Goal: Task Accomplishment & Management: Manage account settings

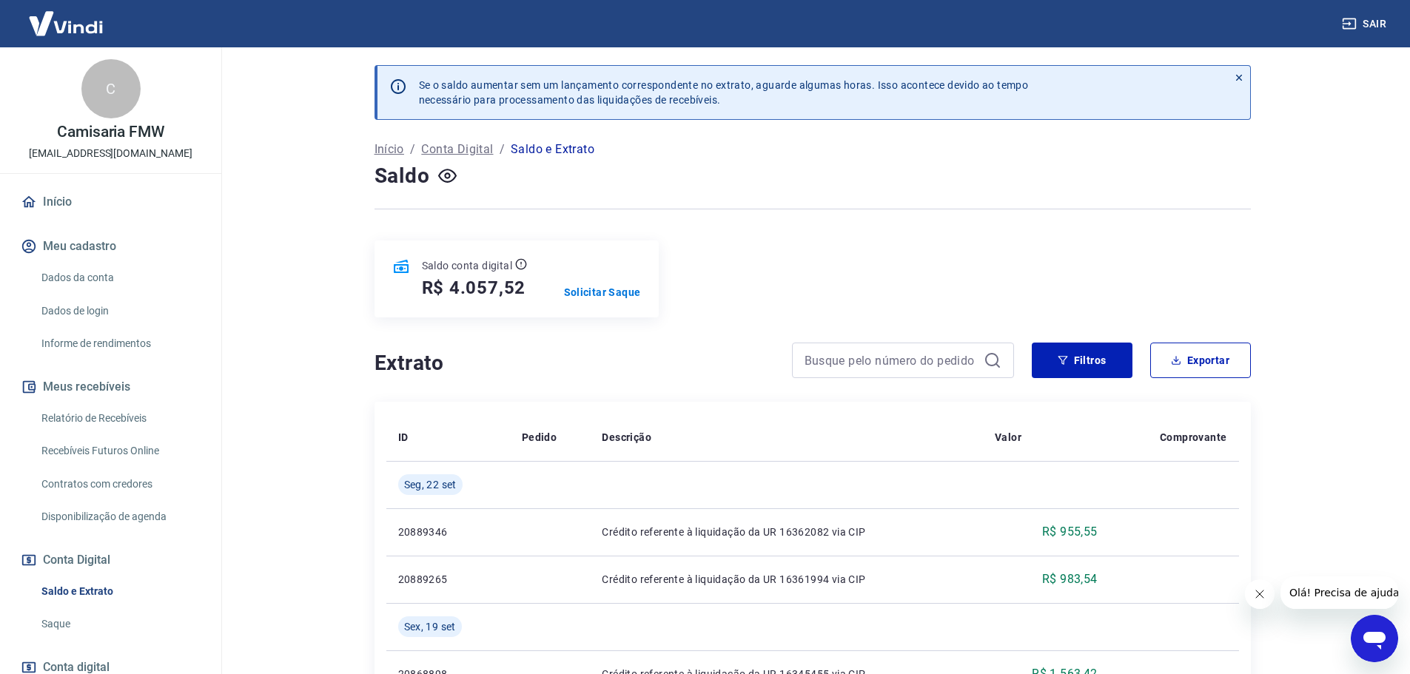
click at [50, 197] on link "Início" at bounding box center [111, 202] width 186 height 33
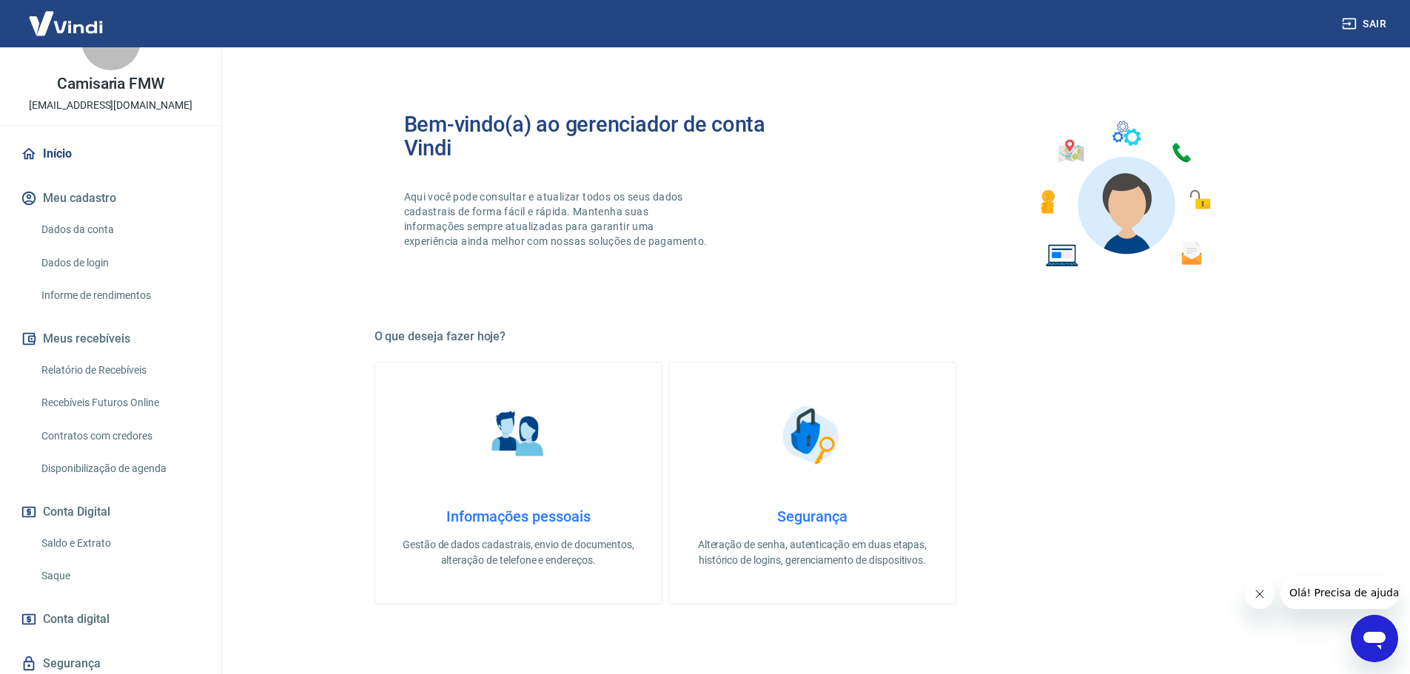
scroll to position [74, 0]
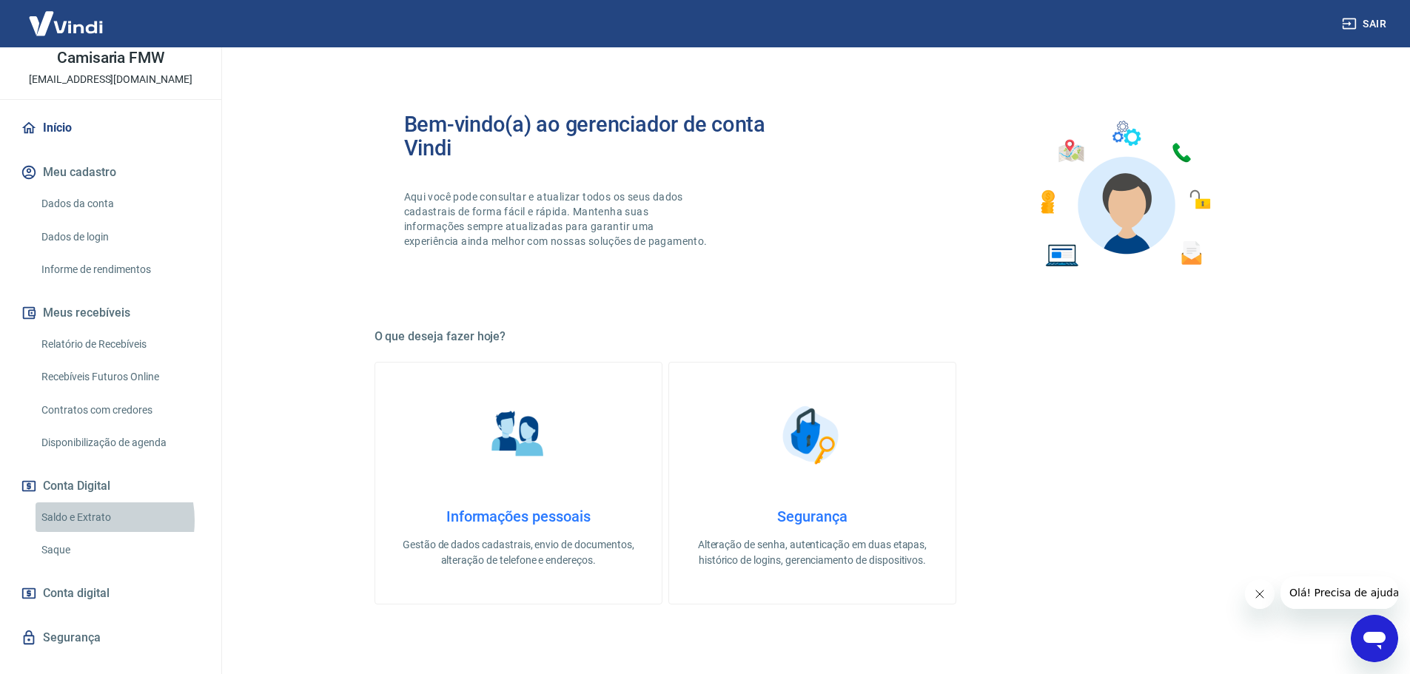
click at [87, 520] on link "Saldo e Extrato" at bounding box center [120, 518] width 168 height 30
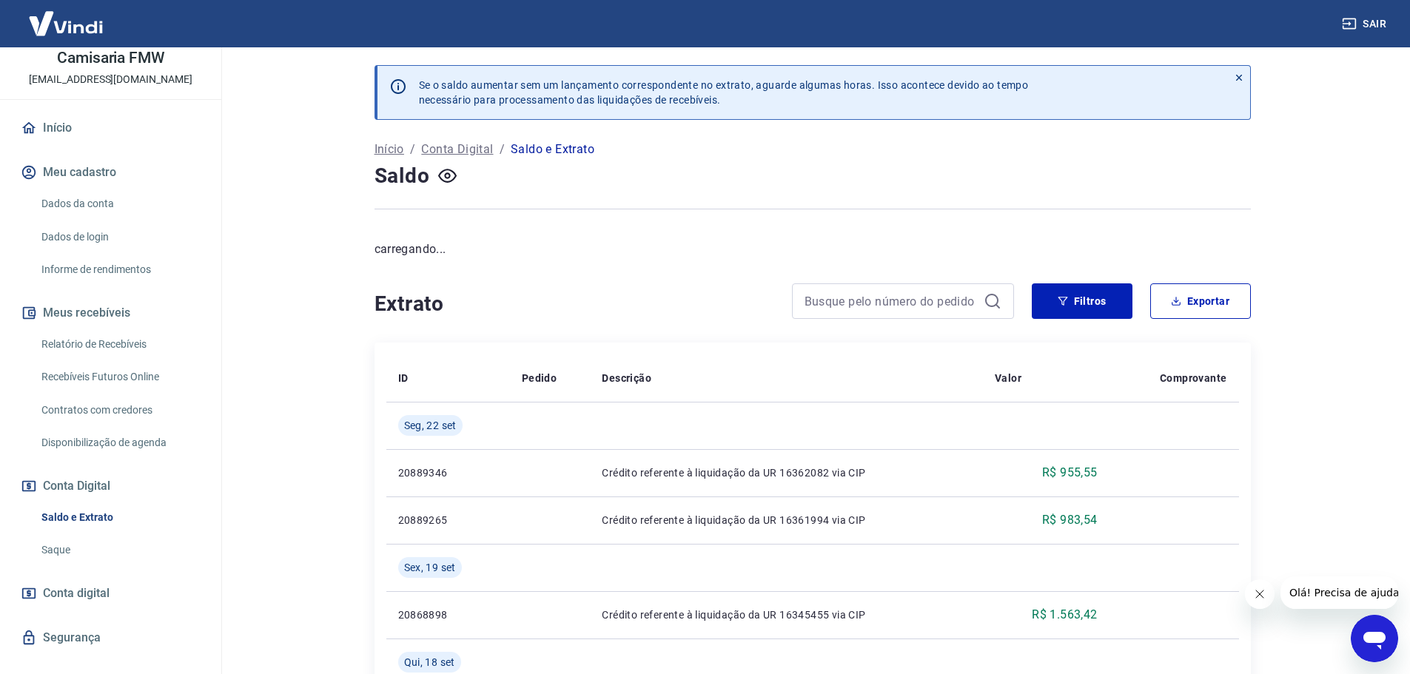
drag, startPoint x: 61, startPoint y: 486, endPoint x: 129, endPoint y: 511, distance: 72.6
click at [129, 511] on div "Início Meu cadastro Dados da conta Dados de login Informe de rendimentos Meus r…" at bounding box center [110, 405] width 221 height 587
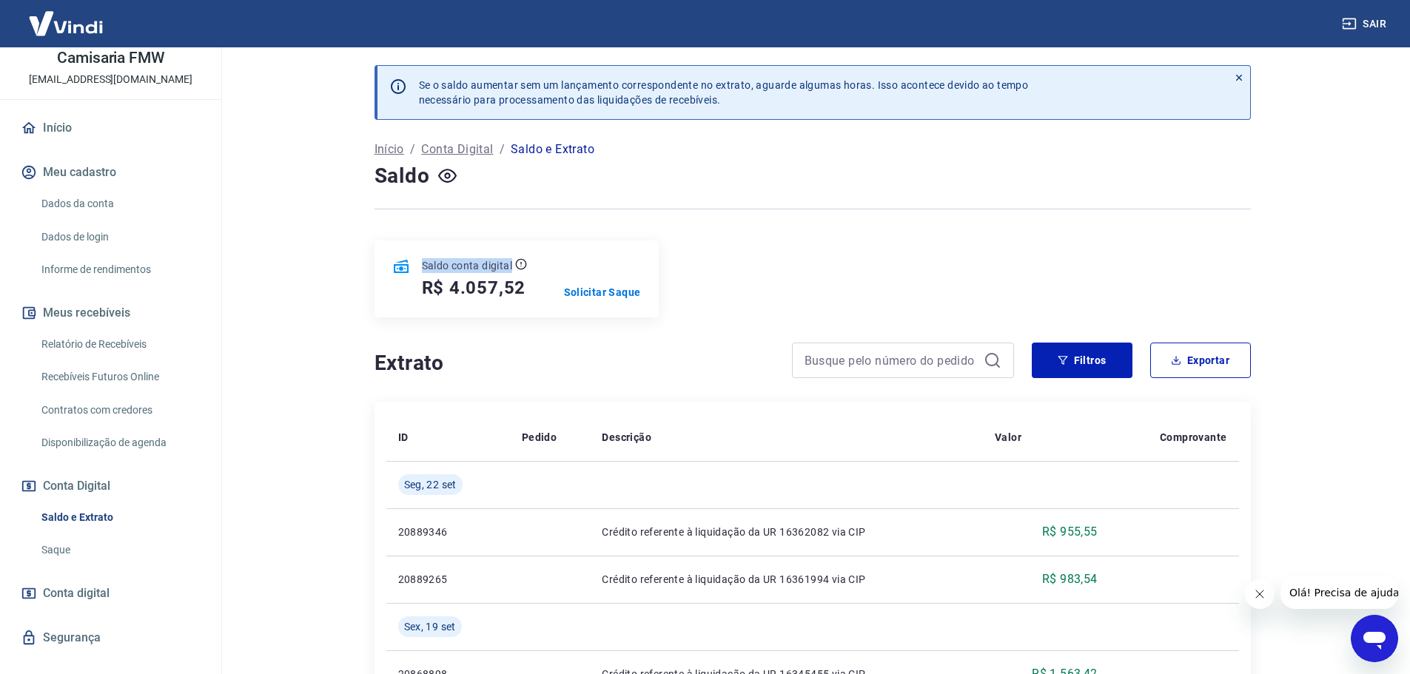
drag, startPoint x: 411, startPoint y: 269, endPoint x: 514, endPoint y: 264, distance: 103.0
click at [514, 264] on div "Saldo conta digital R$ 4.057,52" at bounding box center [459, 278] width 135 height 41
click at [604, 295] on p "Solicitar Saque" at bounding box center [602, 292] width 77 height 15
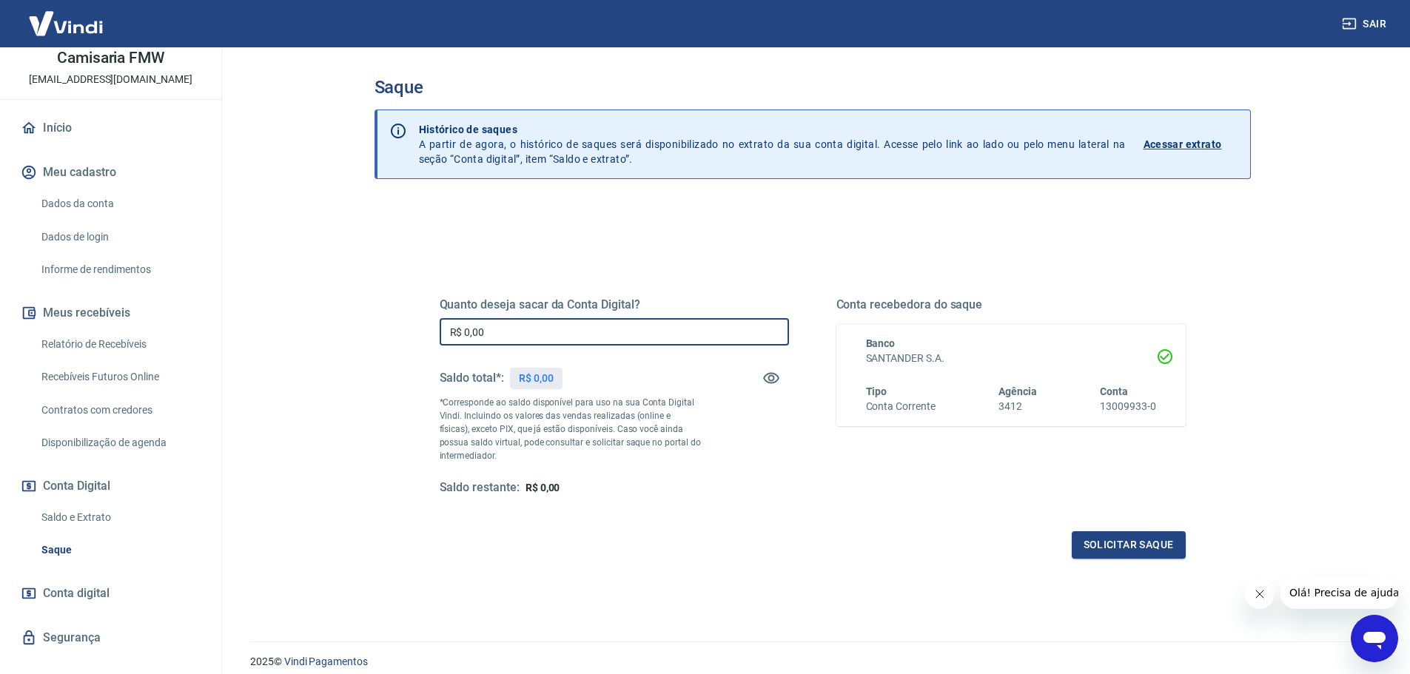
click at [688, 326] on input "R$ 0,00" at bounding box center [614, 331] width 349 height 27
click at [526, 333] on input "R$ 0,00" at bounding box center [614, 331] width 349 height 27
click at [525, 327] on input "R$ 0,00" at bounding box center [614, 331] width 349 height 27
drag, startPoint x: 523, startPoint y: 374, endPoint x: 538, endPoint y: 354, distance: 25.3
click at [577, 375] on div "R$ 4.057,52" at bounding box center [546, 378] width 73 height 21
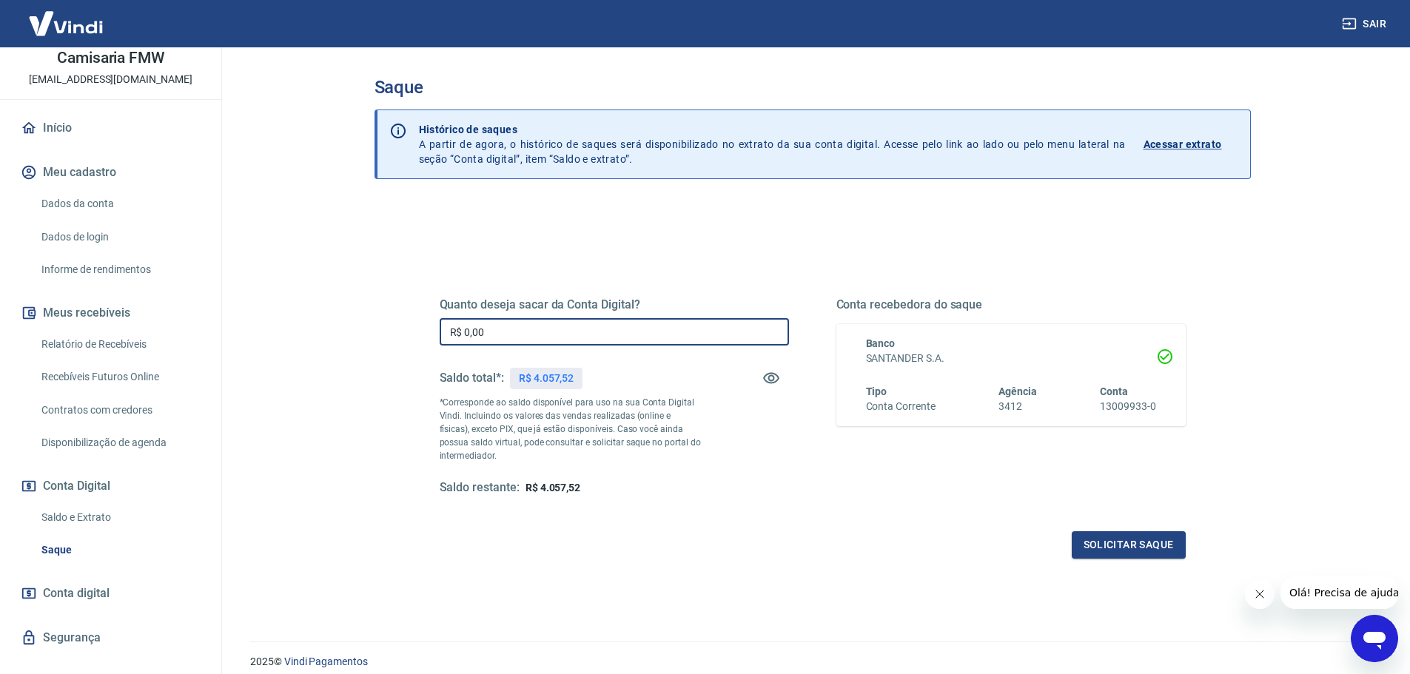
click at [527, 335] on input "R$ 0,00" at bounding box center [614, 331] width 349 height 27
type input "R$ 4.057,52"
click at [569, 469] on div "Quanto deseja sacar da Conta Digital? R$ 4.057,52 ​ Saldo total*: R$ 4.057,52 *…" at bounding box center [614, 397] width 349 height 198
click at [1140, 603] on button "Fechar mensagem da empresa" at bounding box center [1259, 595] width 30 height 30
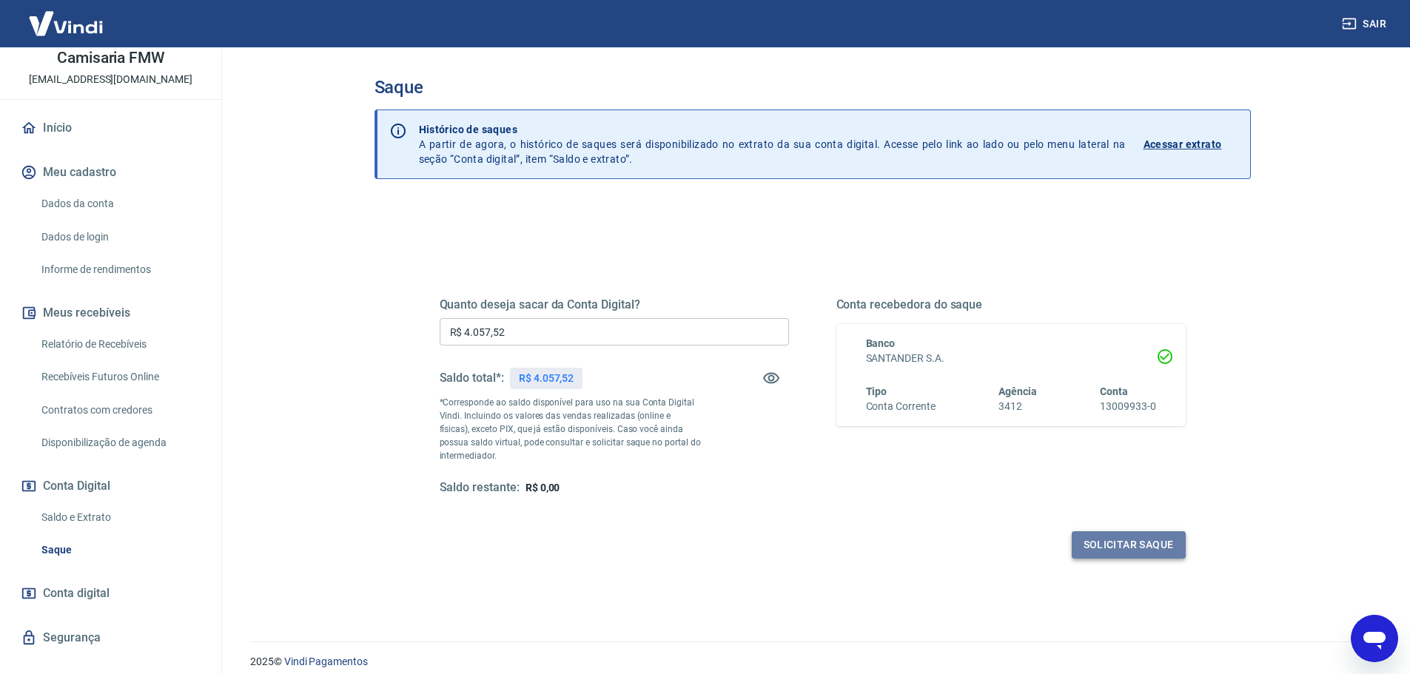
click at [1136, 544] on button "Solicitar saque" at bounding box center [1129, 545] width 114 height 27
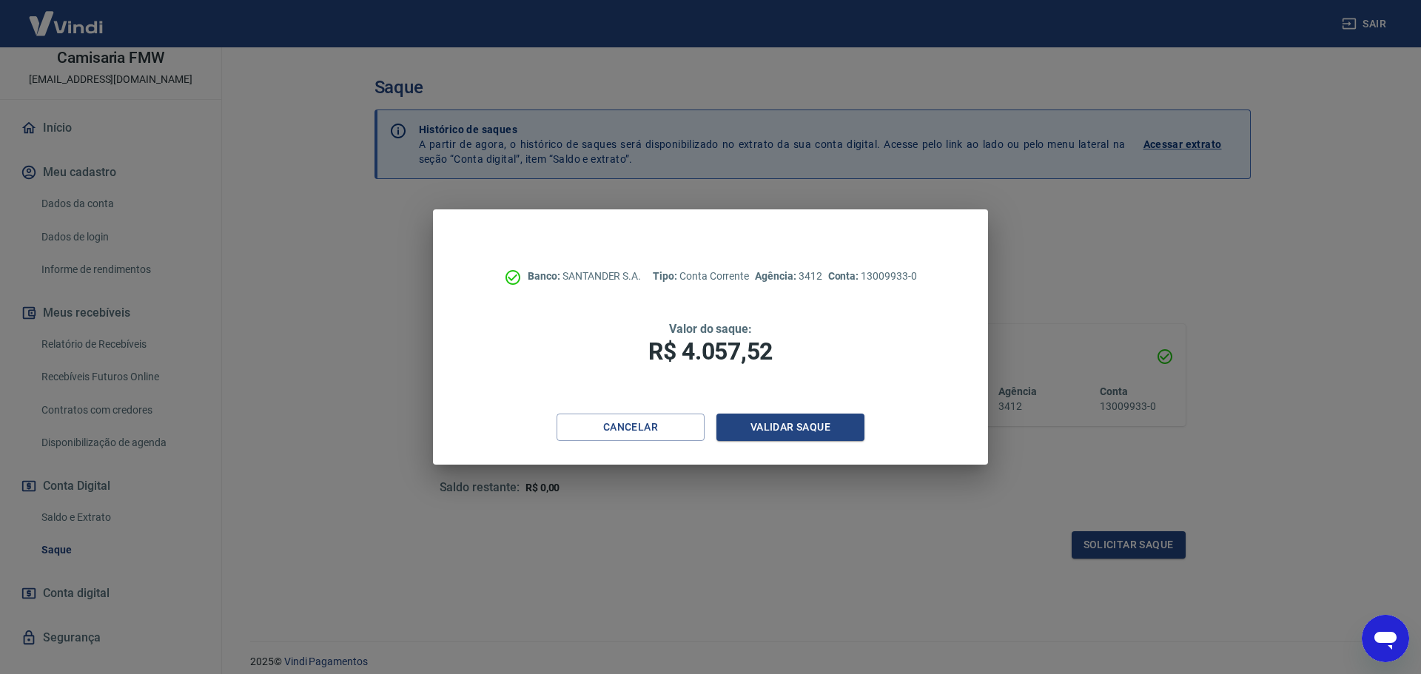
drag, startPoint x: 651, startPoint y: 346, endPoint x: 797, endPoint y: 331, distance: 145.8
click at [797, 331] on div "Valor do saque: R$ 4.057,52" at bounding box center [710, 344] width 437 height 44
drag, startPoint x: 799, startPoint y: 355, endPoint x: 651, endPoint y: 326, distance: 151.0
click at [651, 326] on div "Valor do saque: R$ 4.057,52" at bounding box center [710, 344] width 437 height 44
click at [823, 433] on button "Validar saque" at bounding box center [791, 427] width 148 height 27
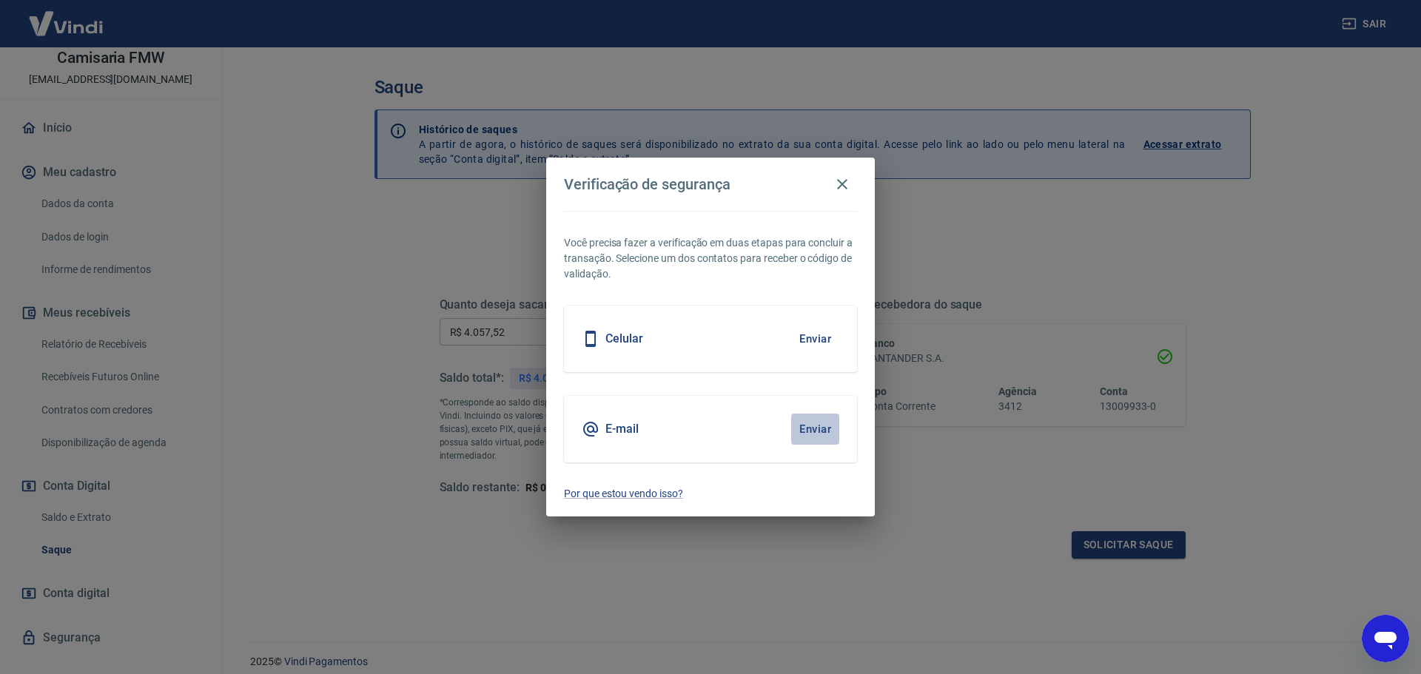
click at [821, 431] on button "Enviar" at bounding box center [815, 429] width 48 height 31
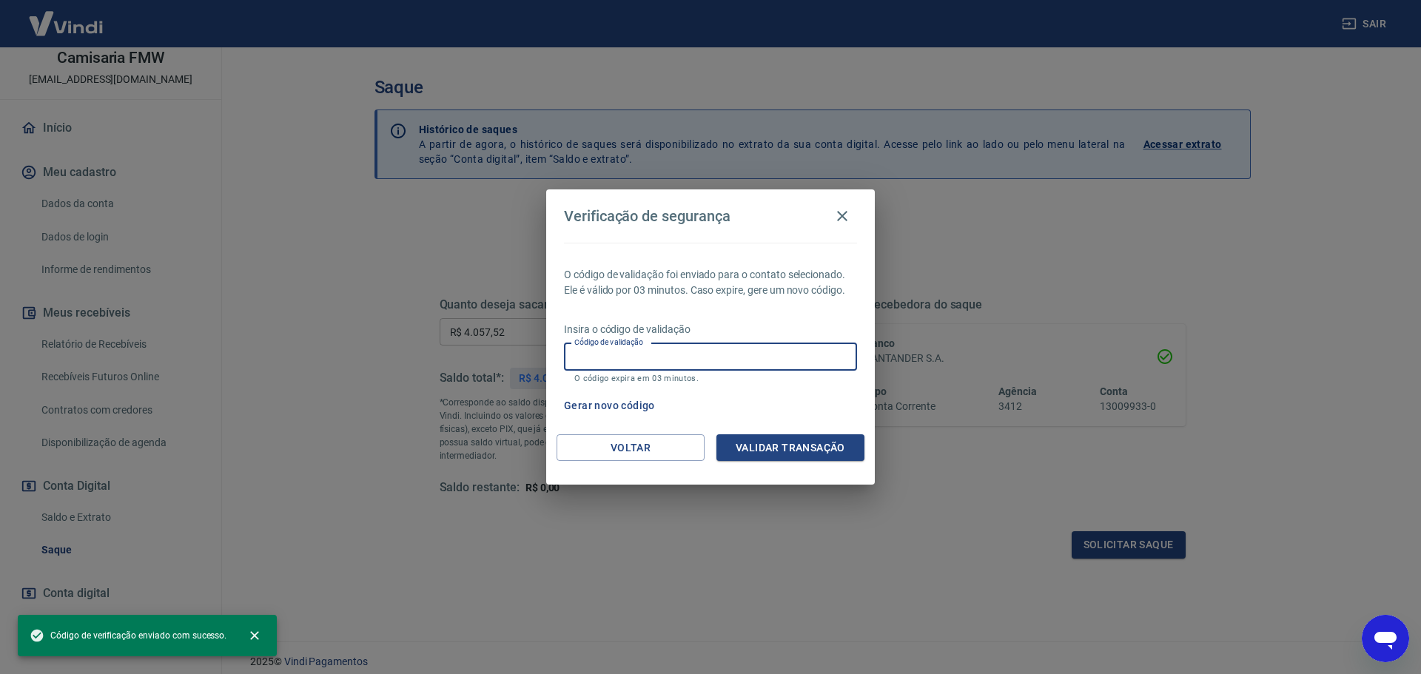
click at [677, 351] on input "Código de validação" at bounding box center [710, 356] width 293 height 27
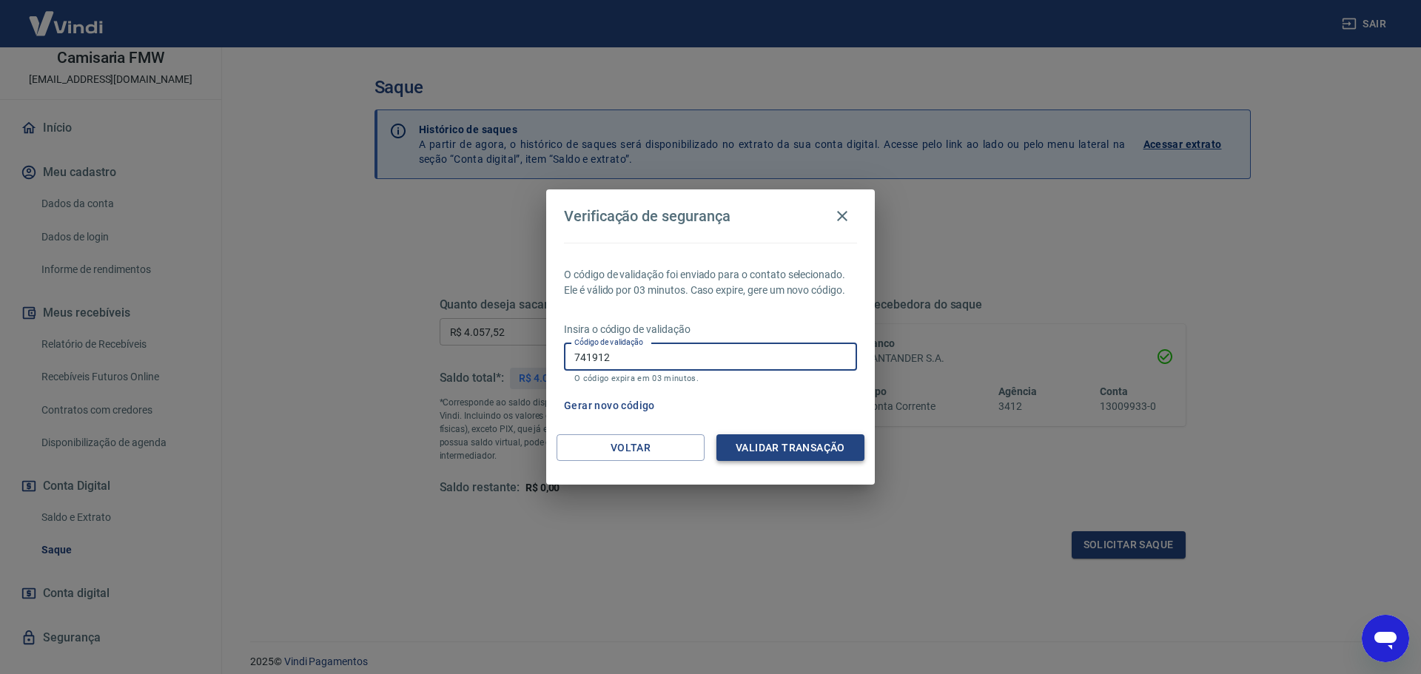
type input "741912"
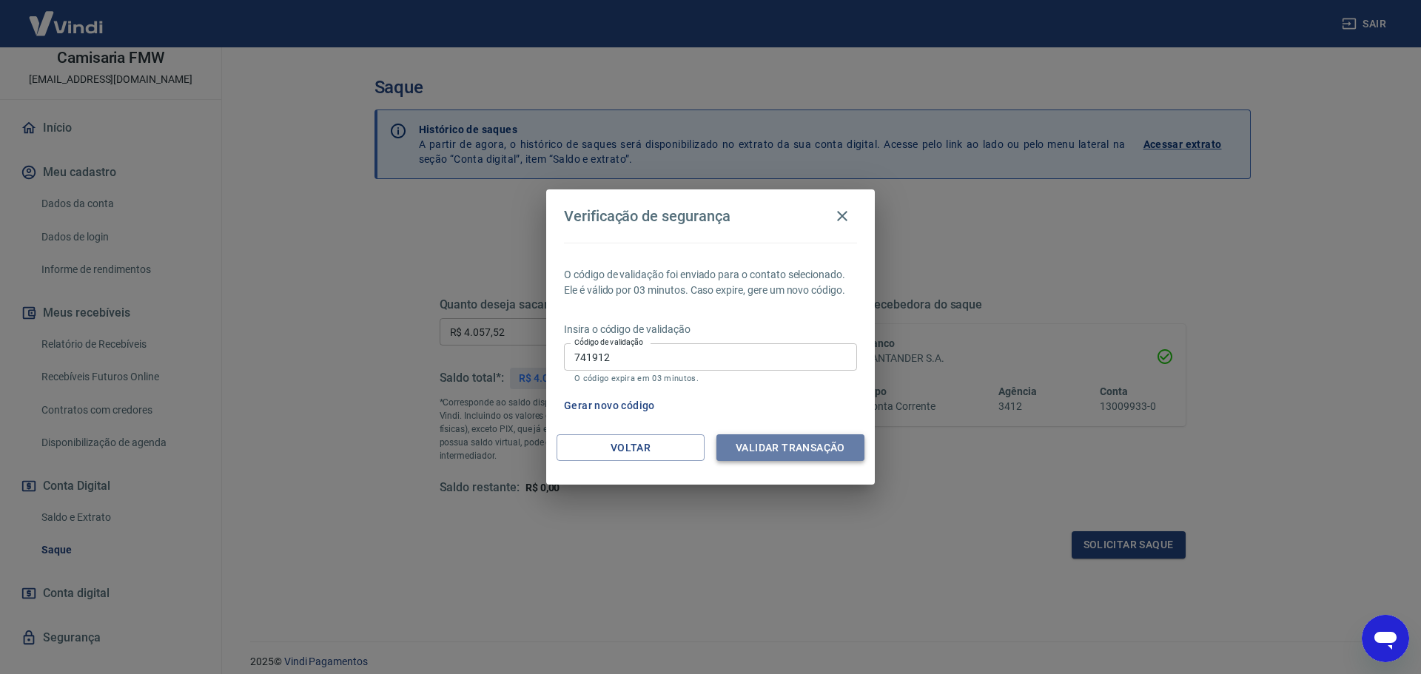
click at [732, 451] on button "Validar transação" at bounding box center [791, 448] width 148 height 27
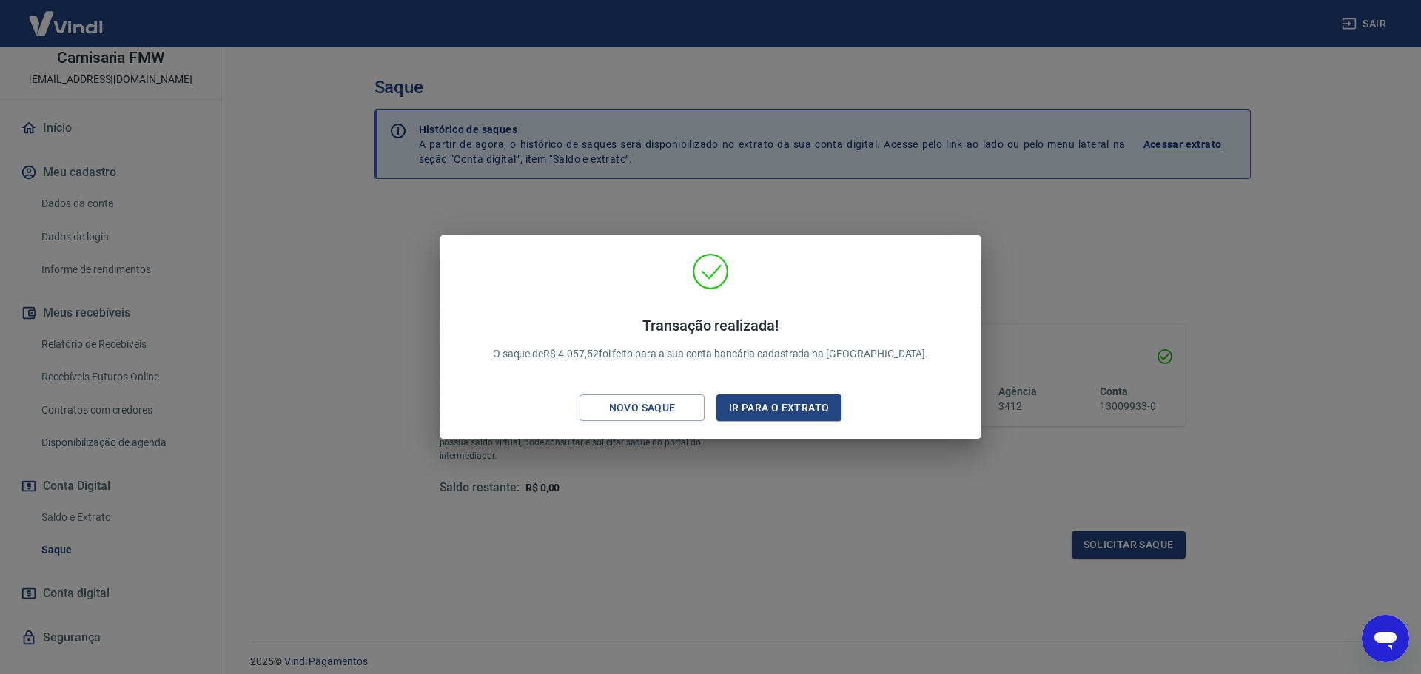
click at [779, 603] on div "Transação realizada! O saque de R$ 4.057,52 foi feito para a sua conta bancária…" at bounding box center [710, 337] width 1421 height 674
